Goal: Find specific page/section: Find specific page/section

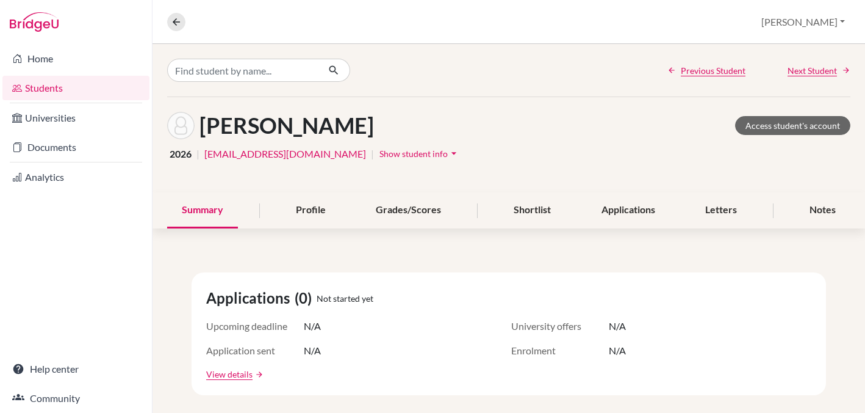
click at [48, 92] on link "Students" at bounding box center [75, 88] width 147 height 24
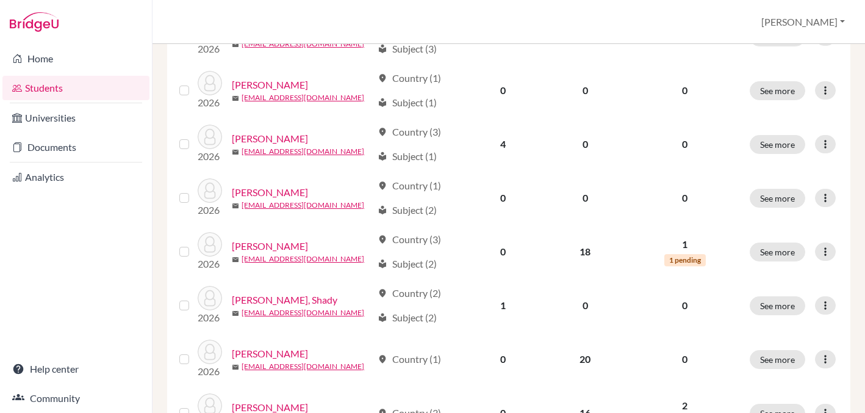
scroll to position [879, 0]
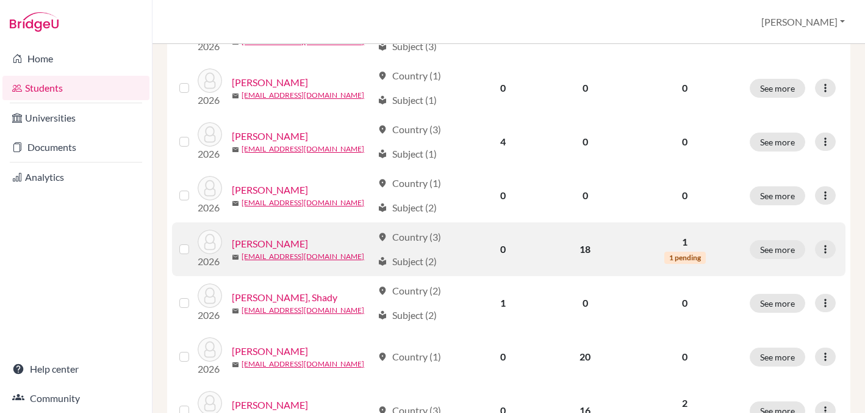
click at [273, 242] on link "[PERSON_NAME]" at bounding box center [270, 243] width 76 height 15
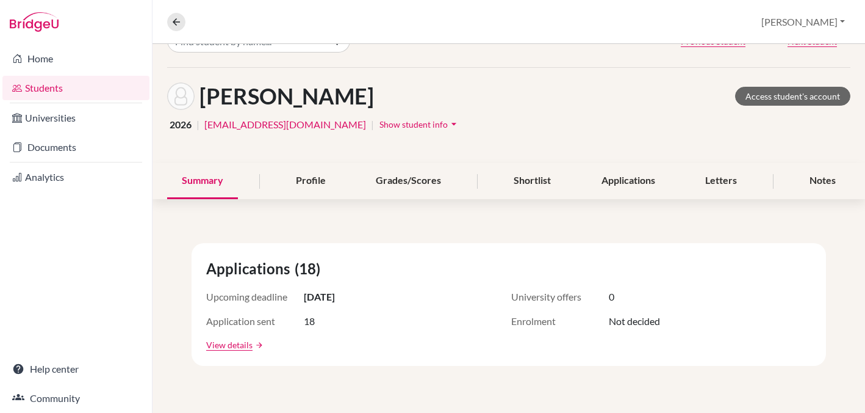
scroll to position [29, 0]
click at [529, 182] on div "Shortlist" at bounding box center [532, 182] width 67 height 36
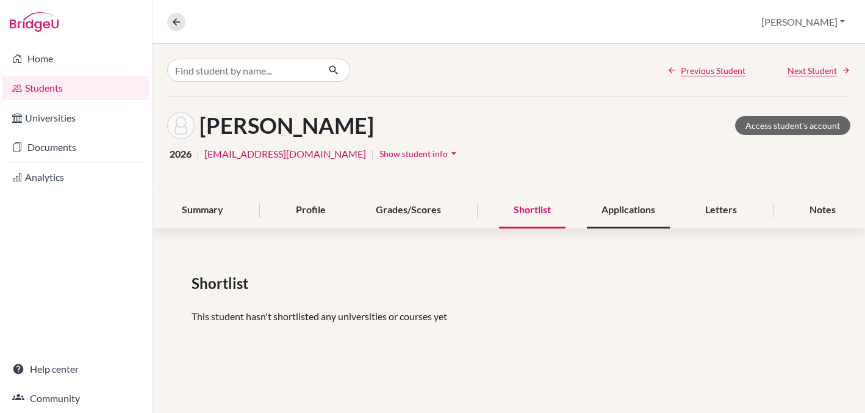
click at [635, 209] on div "Applications" at bounding box center [628, 210] width 83 height 36
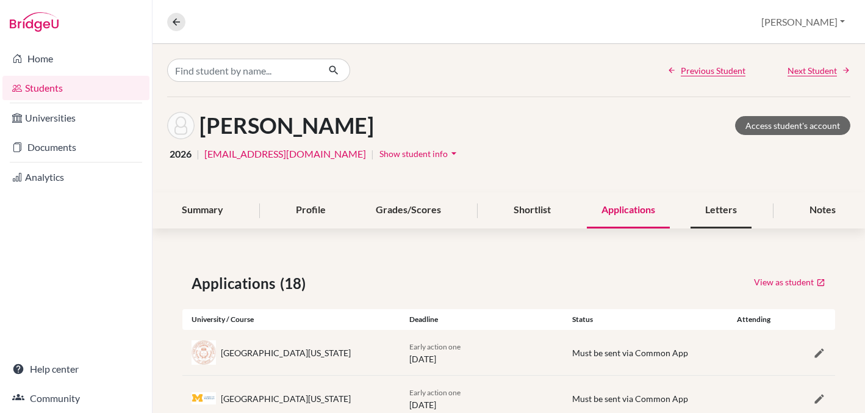
click at [719, 209] on div "Letters" at bounding box center [721, 210] width 61 height 36
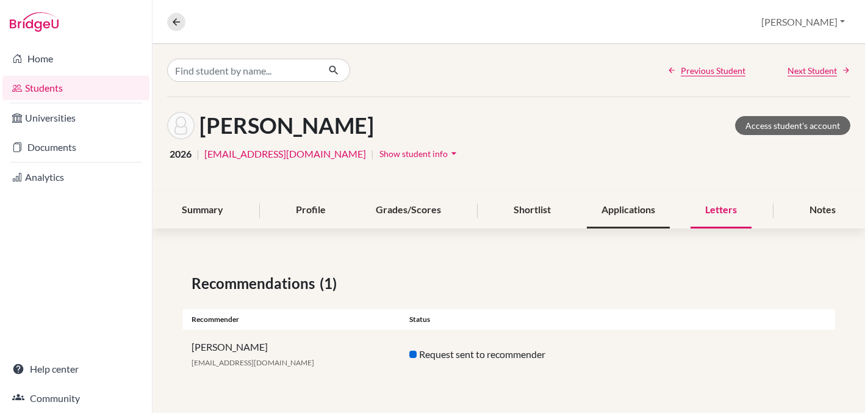
click at [619, 211] on div "Applications" at bounding box center [628, 210] width 83 height 36
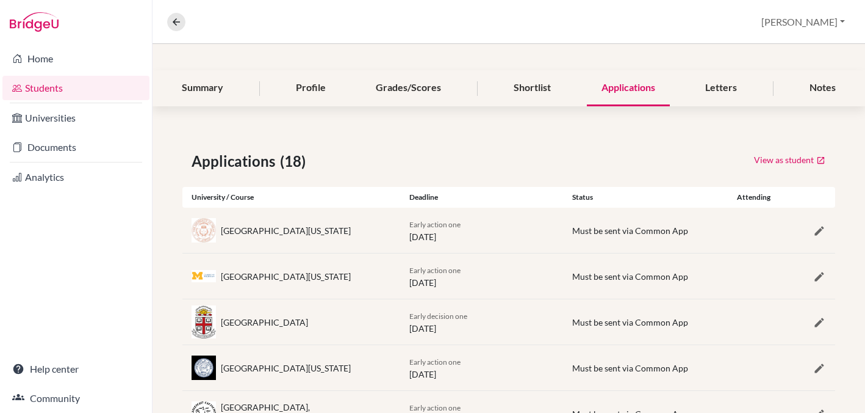
scroll to position [121, 0]
click at [790, 160] on link "View as student" at bounding box center [790, 160] width 73 height 19
